Goal: Transaction & Acquisition: Subscribe to service/newsletter

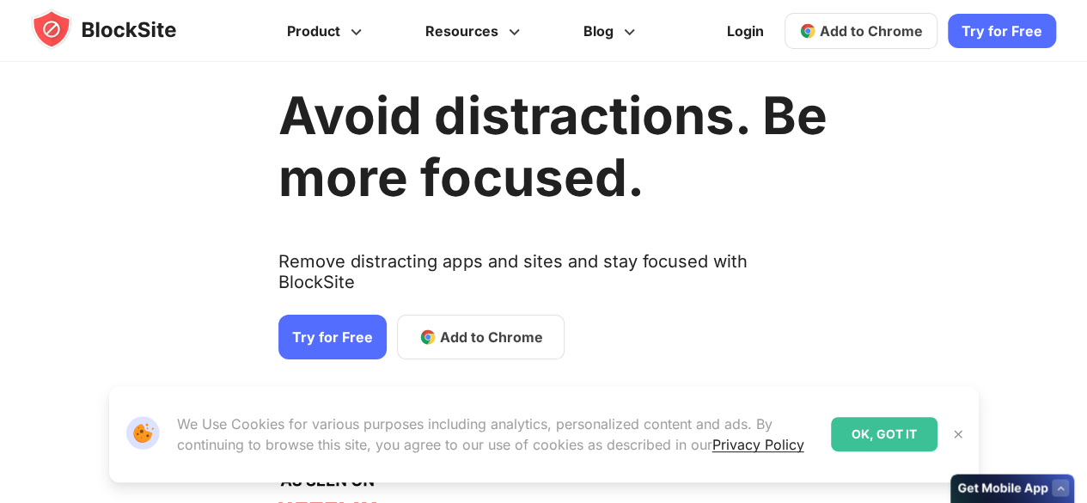
click at [337, 315] on link "Try for Free" at bounding box center [332, 337] width 108 height 45
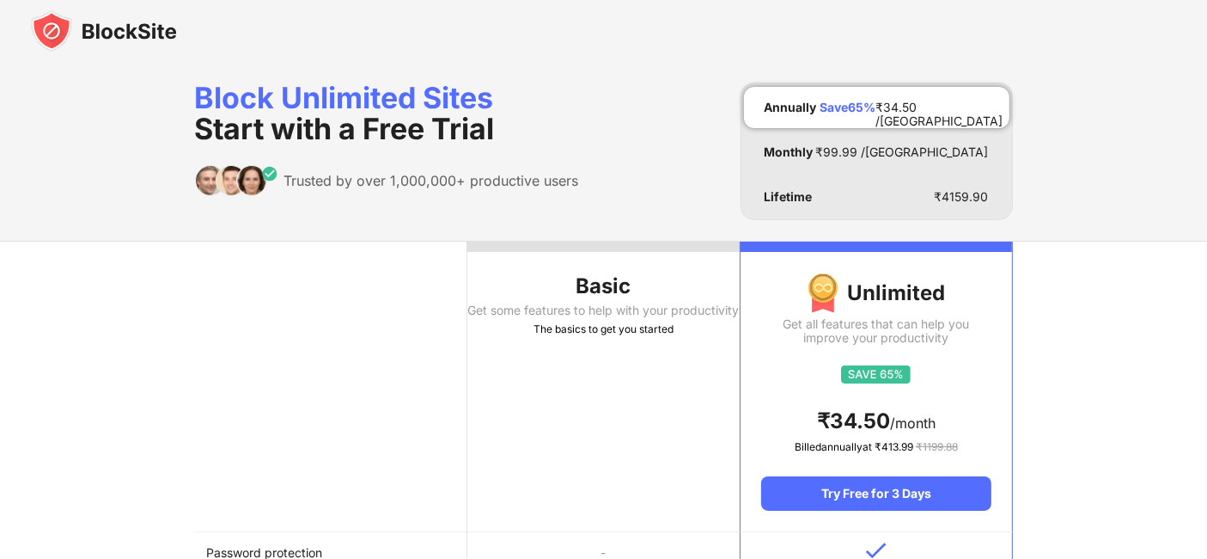
click at [627, 315] on div "Get some features to help with your productivity" at bounding box center [603, 310] width 272 height 14
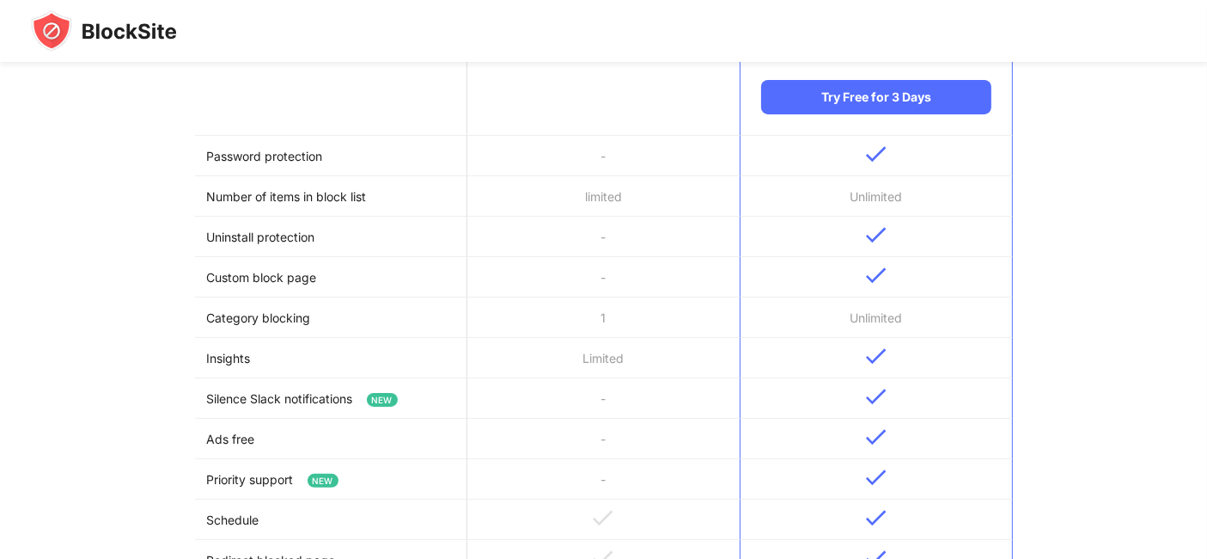
scroll to position [410, 0]
